Goal: Transaction & Acquisition: Purchase product/service

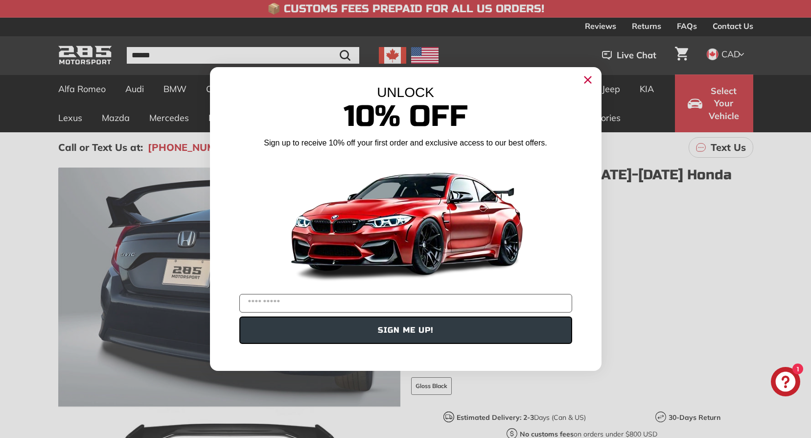
click at [591, 80] on circle "Close dialog" at bounding box center [587, 79] width 15 height 15
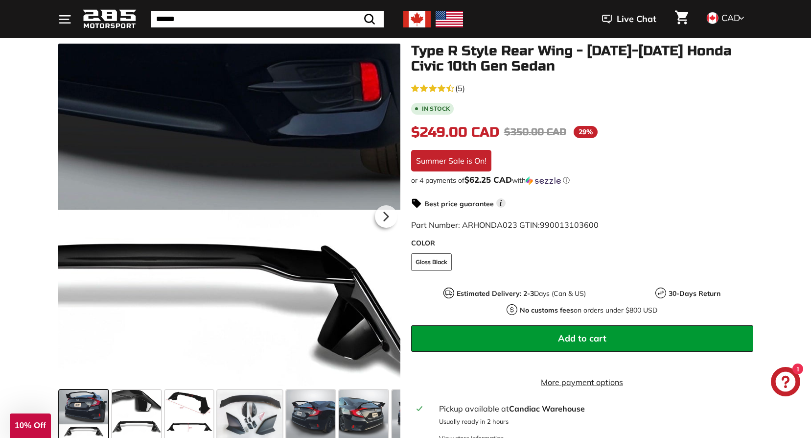
scroll to position [147, 0]
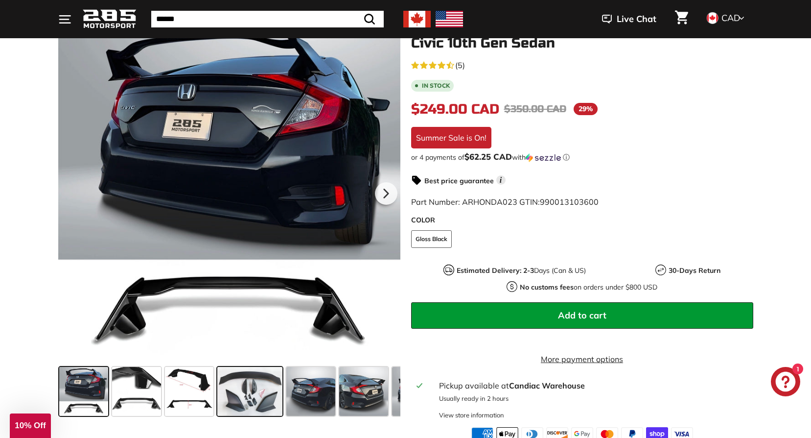
click at [254, 390] on span at bounding box center [249, 391] width 65 height 49
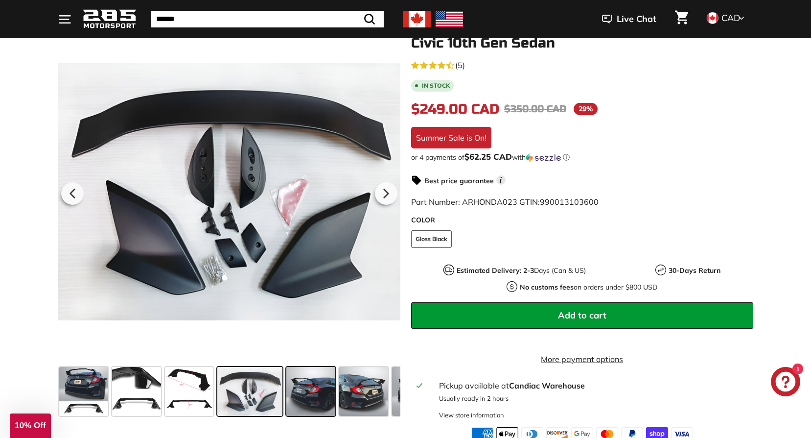
click at [302, 390] on span at bounding box center [310, 391] width 49 height 49
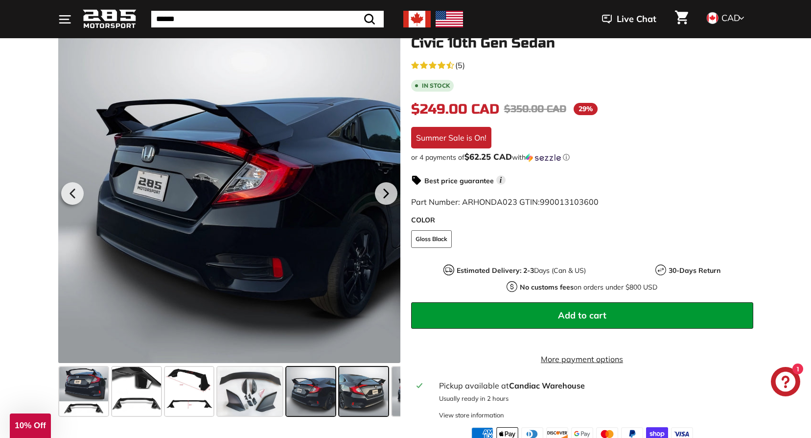
click at [366, 395] on span at bounding box center [363, 391] width 49 height 49
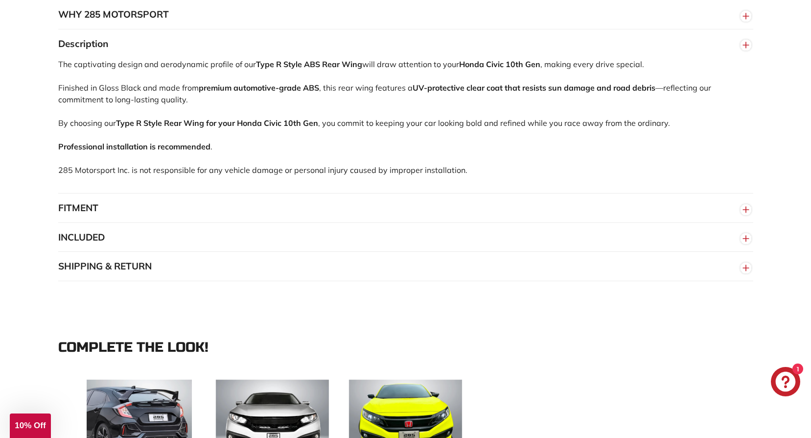
scroll to position [881, 0]
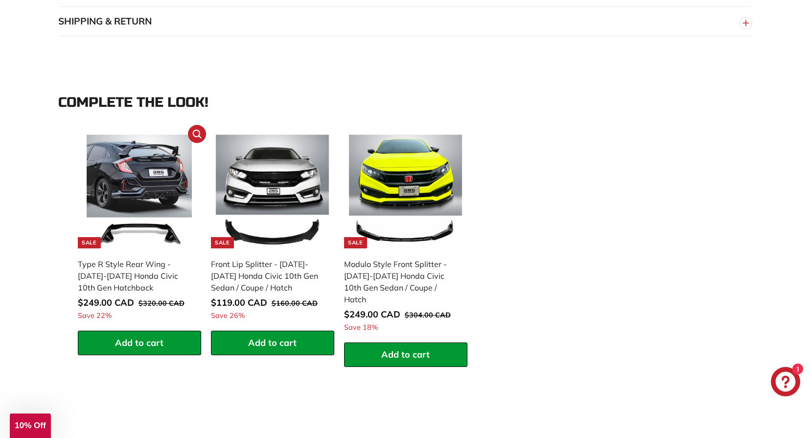
click at [158, 197] on img at bounding box center [140, 192] width 114 height 114
